Goal: Task Accomplishment & Management: Complete application form

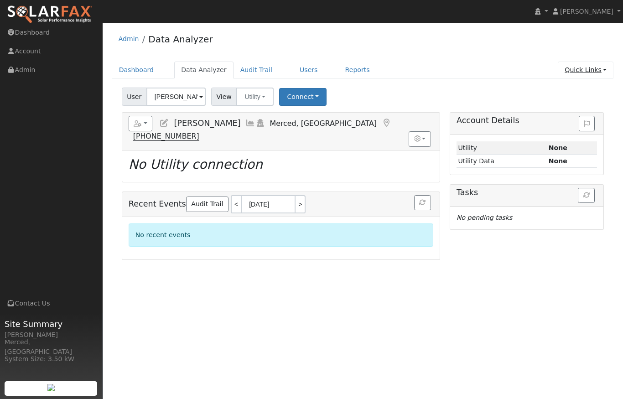
click at [601, 70] on link "Quick Links" at bounding box center [586, 70] width 56 height 17
click at [578, 86] on link "Quick Add" at bounding box center [580, 89] width 68 height 13
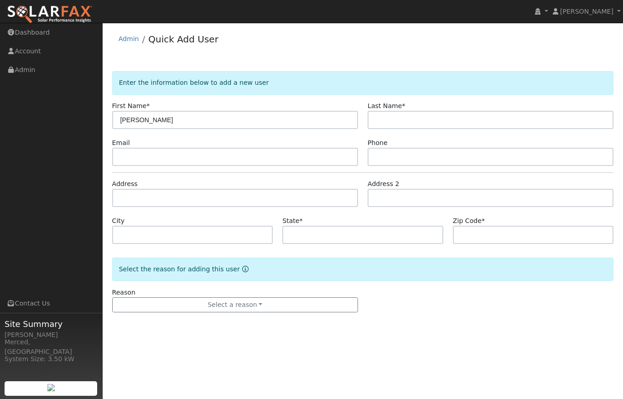
type input "[PERSON_NAME]"
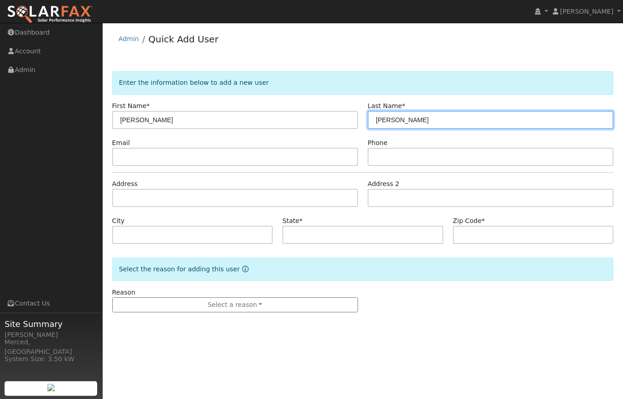
type input "Koehn"
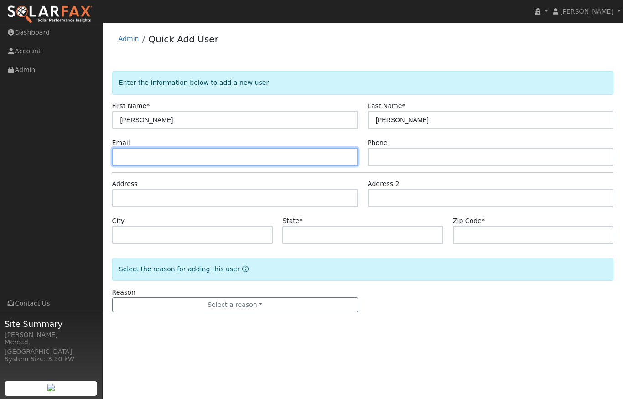
click at [146, 155] on input "text" at bounding box center [235, 157] width 246 height 18
paste input "farmerdk53@icloud.com"
type input "farmerdk53@icloud.com"
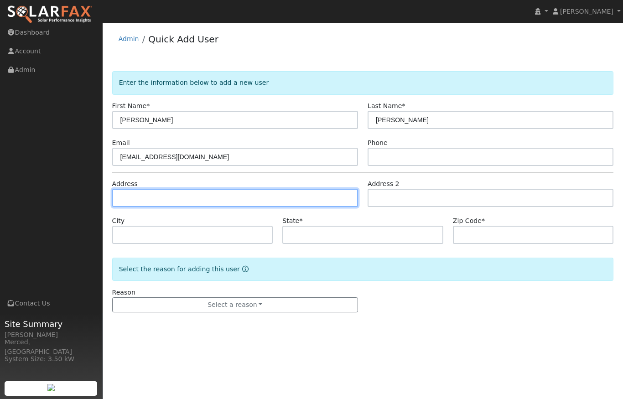
click at [272, 198] on input "text" at bounding box center [235, 198] width 246 height 18
click at [153, 198] on input "text" at bounding box center [235, 198] width 246 height 18
paste input "14556 Peach Avenue Livingston"
type input "[STREET_ADDRESS]"
type input "Livingston"
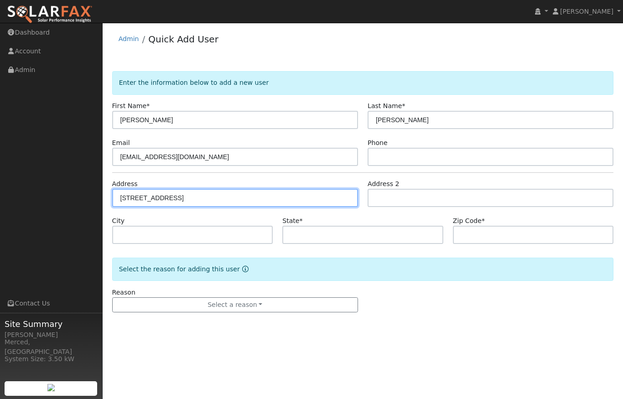
type input "CA"
type input "95334"
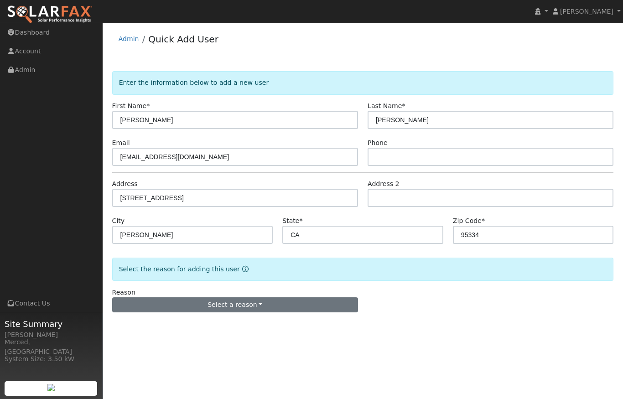
click at [237, 305] on button "Select a reason" at bounding box center [235, 306] width 246 height 16
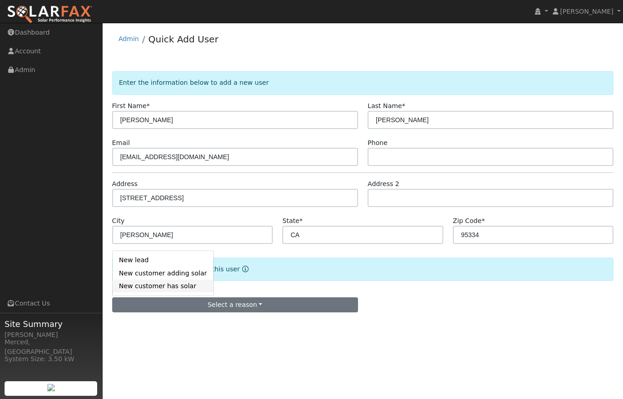
click at [185, 286] on link "New customer has solar" at bounding box center [163, 286] width 101 height 13
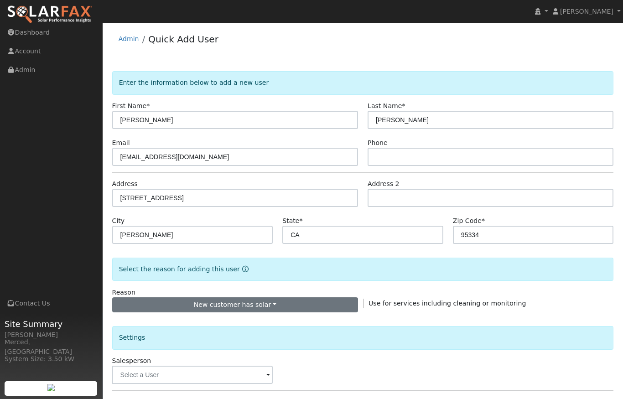
click at [280, 305] on button "New customer has solar" at bounding box center [235, 306] width 246 height 16
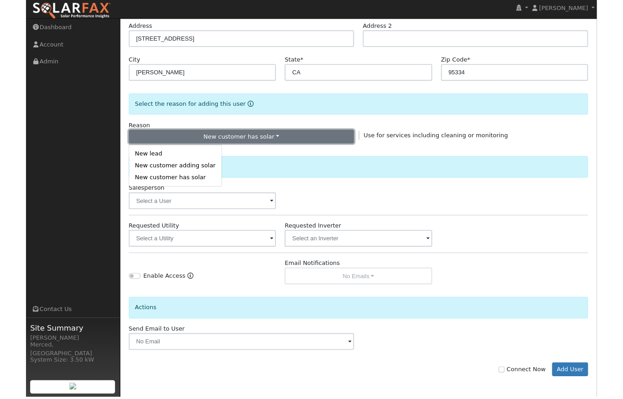
scroll to position [190, 0]
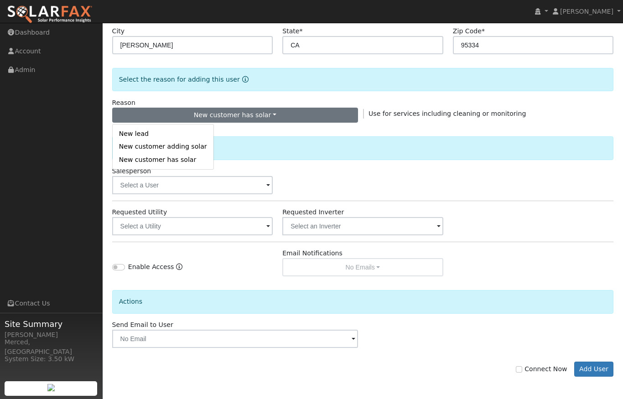
click at [491, 173] on div "Salesperson" at bounding box center [363, 181] width 512 height 28
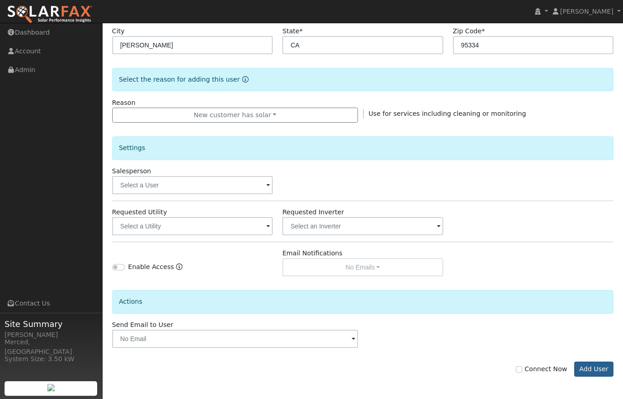
click at [596, 369] on button "Add User" at bounding box center [594, 370] width 40 height 16
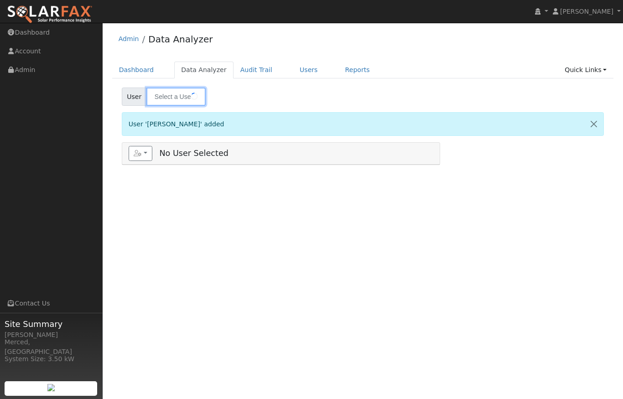
type input "[PERSON_NAME]"
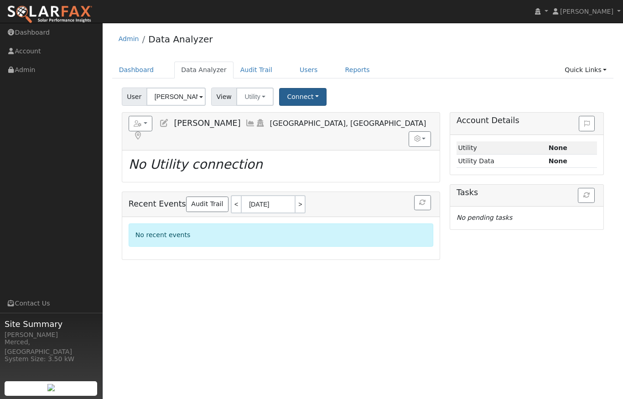
click at [295, 95] on button "Connect" at bounding box center [302, 97] width 47 height 18
click at [313, 119] on link "Select a Provider" at bounding box center [315, 116] width 71 height 13
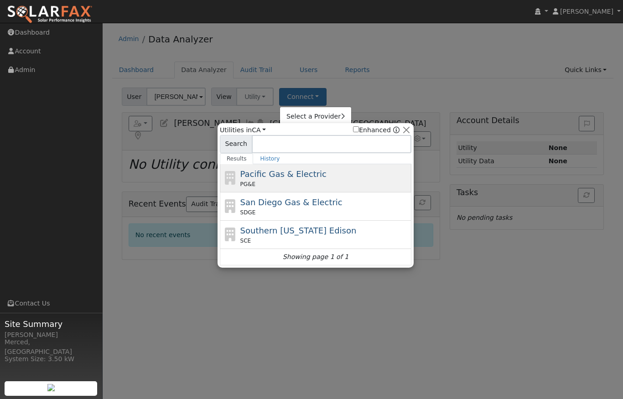
click at [261, 174] on span "Pacific Gas & Electric" at bounding box center [283, 174] width 86 height 10
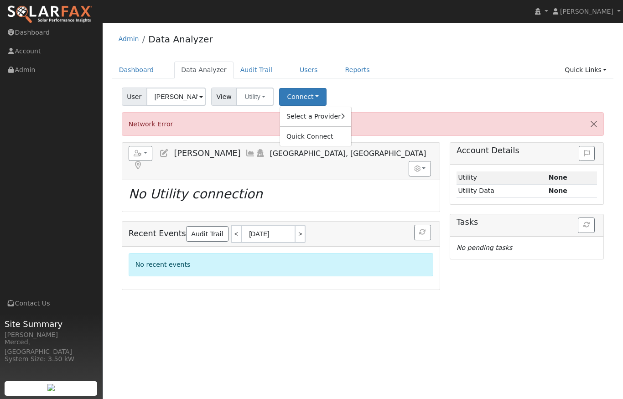
click at [433, 99] on div "User [PERSON_NAME] Account Default Account Default Account [STREET_ADDRESS] Pri…" at bounding box center [363, 94] width 486 height 21
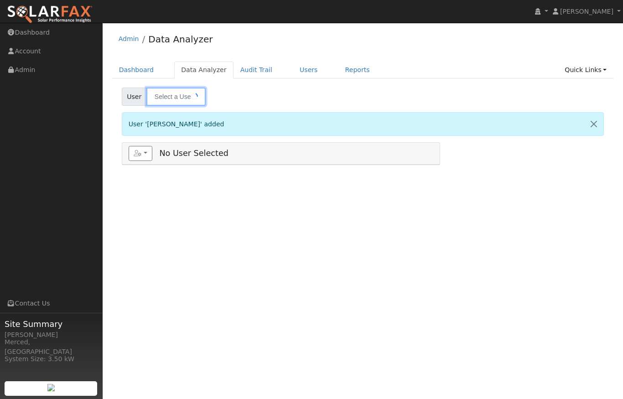
type input "Doug Koehn"
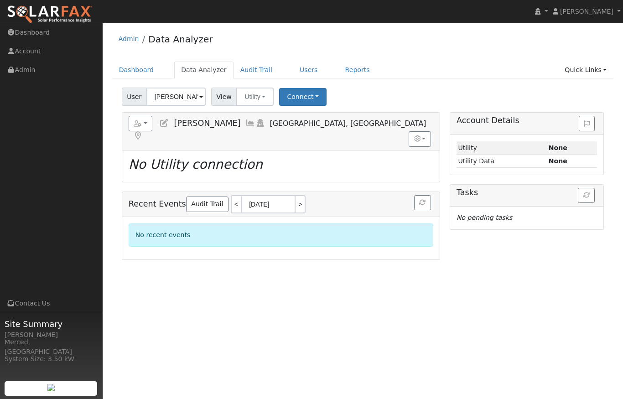
click at [447, 44] on div "Admin Data Analyzer" at bounding box center [363, 41] width 502 height 28
click at [315, 97] on button "Connect" at bounding box center [302, 97] width 47 height 18
click at [307, 117] on link "Select a Provider" at bounding box center [315, 116] width 71 height 13
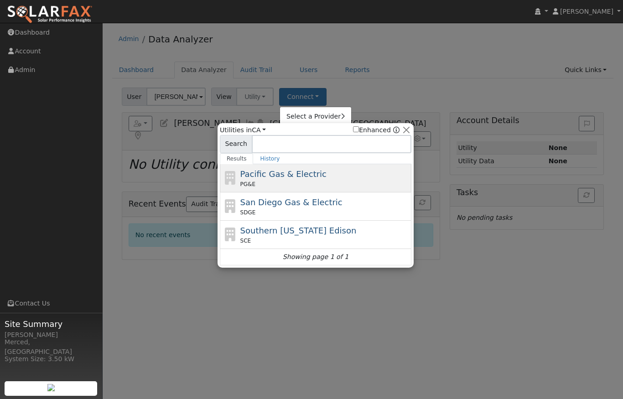
click at [266, 176] on span "Pacific Gas & Electric" at bounding box center [283, 174] width 86 height 10
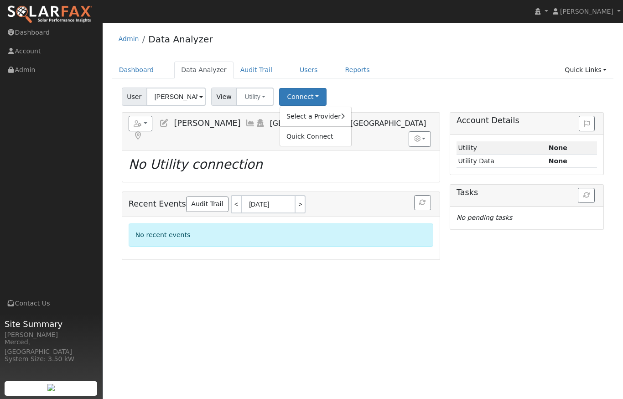
click at [466, 60] on div "Admin Data Analyzer Dashboard Data Analyzer Audit Trail Users Reports Quick Lin…" at bounding box center [363, 143] width 512 height 233
click at [308, 95] on button "Connect" at bounding box center [302, 97] width 47 height 18
click at [331, 117] on link "Select a Provider" at bounding box center [315, 116] width 71 height 13
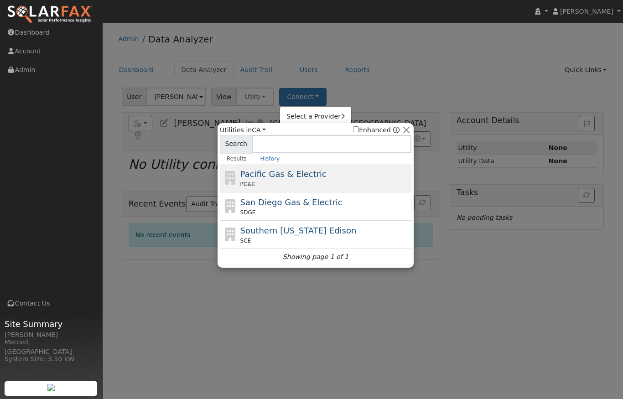
click at [266, 179] on span "Pacific Gas & Electric" at bounding box center [283, 174] width 86 height 10
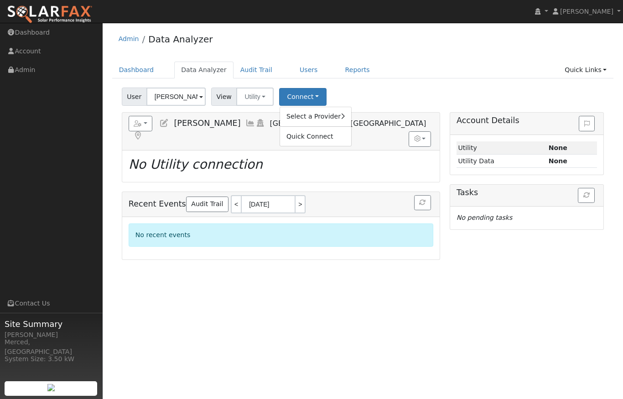
click at [455, 58] on div "Admin Data Analyzer Dashboard Data Analyzer Audit Trail Users Reports Quick Lin…" at bounding box center [363, 143] width 512 height 233
